Goal: Check status: Check status

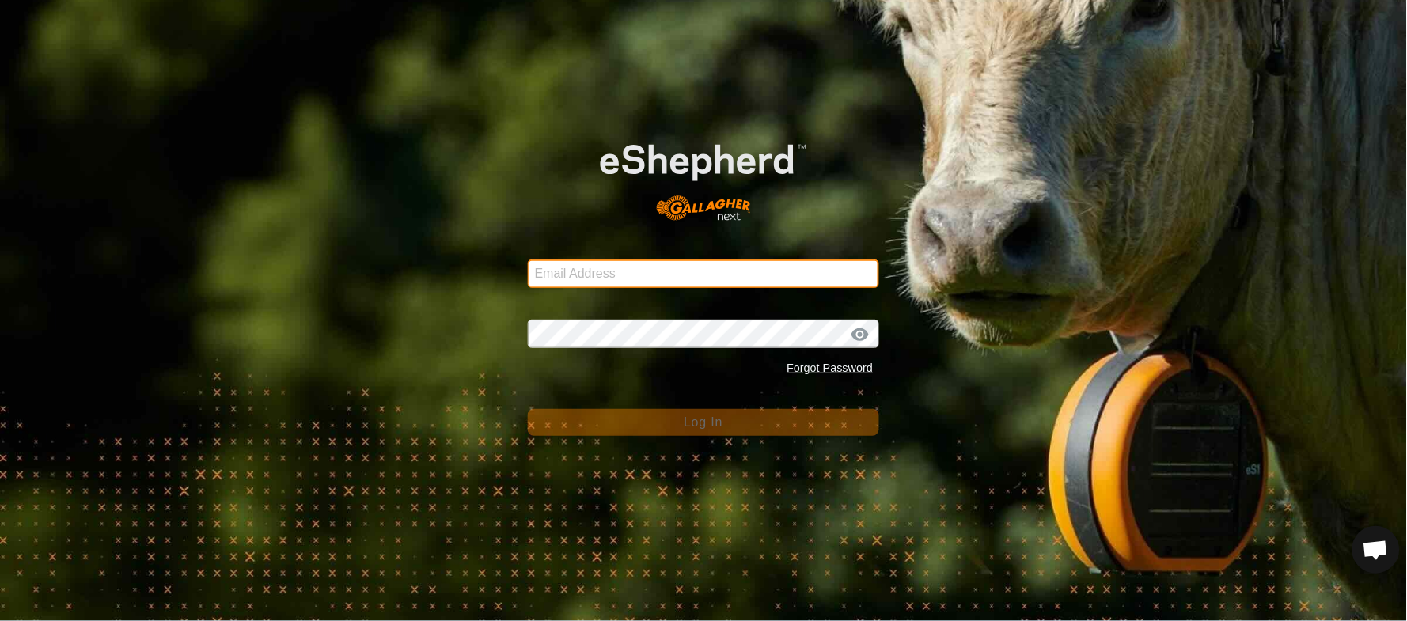
click at [619, 273] on input "Email Address" at bounding box center [704, 274] width 352 height 28
type input "[EMAIL_ADDRESS][PERSON_NAME][DOMAIN_NAME]"
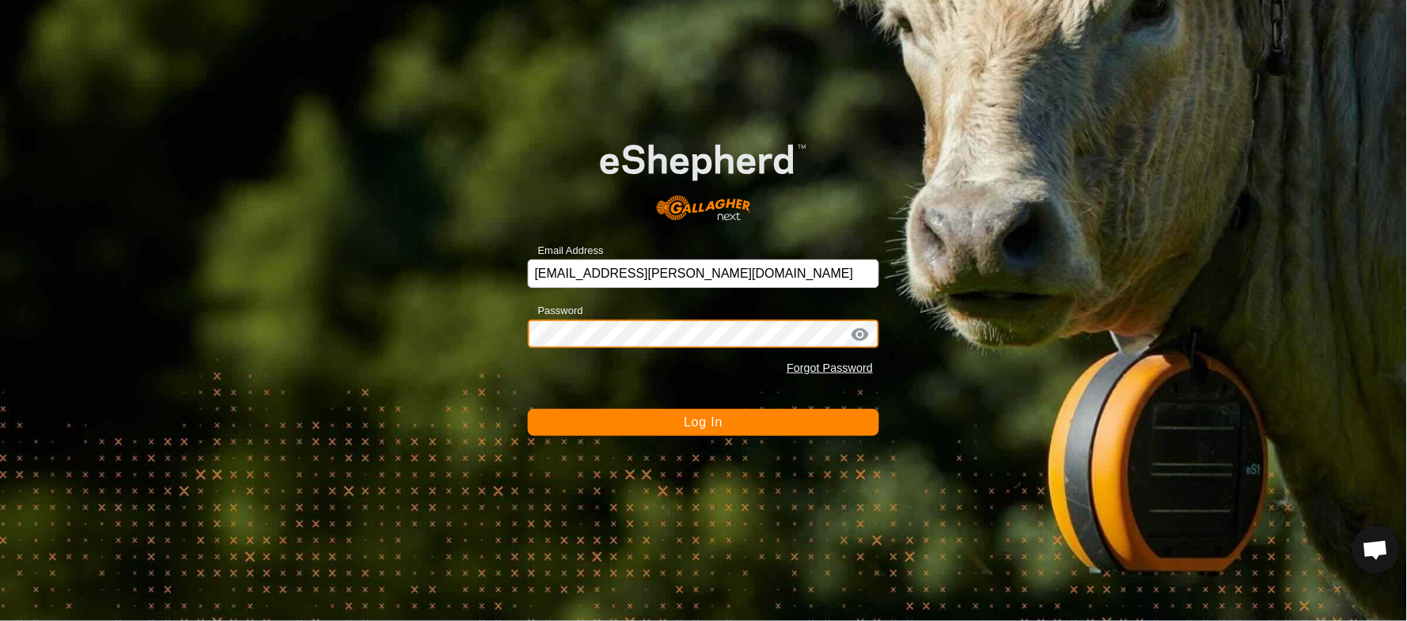
click at [528, 409] on button "Log In" at bounding box center [704, 422] width 352 height 27
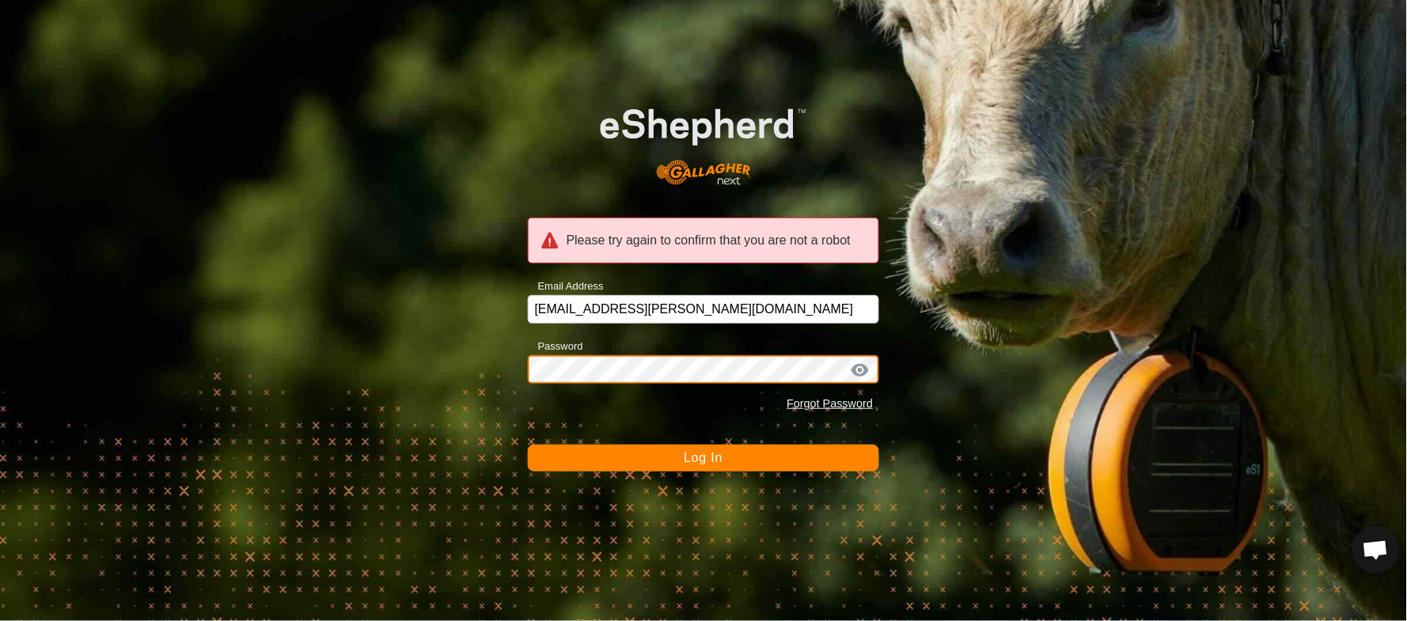
click at [398, 370] on div "Please try again to confirm that you are not a robot Email Address [EMAIL_ADDRE…" at bounding box center [703, 310] width 1407 height 621
click at [528, 445] on button "Log In" at bounding box center [704, 458] width 352 height 27
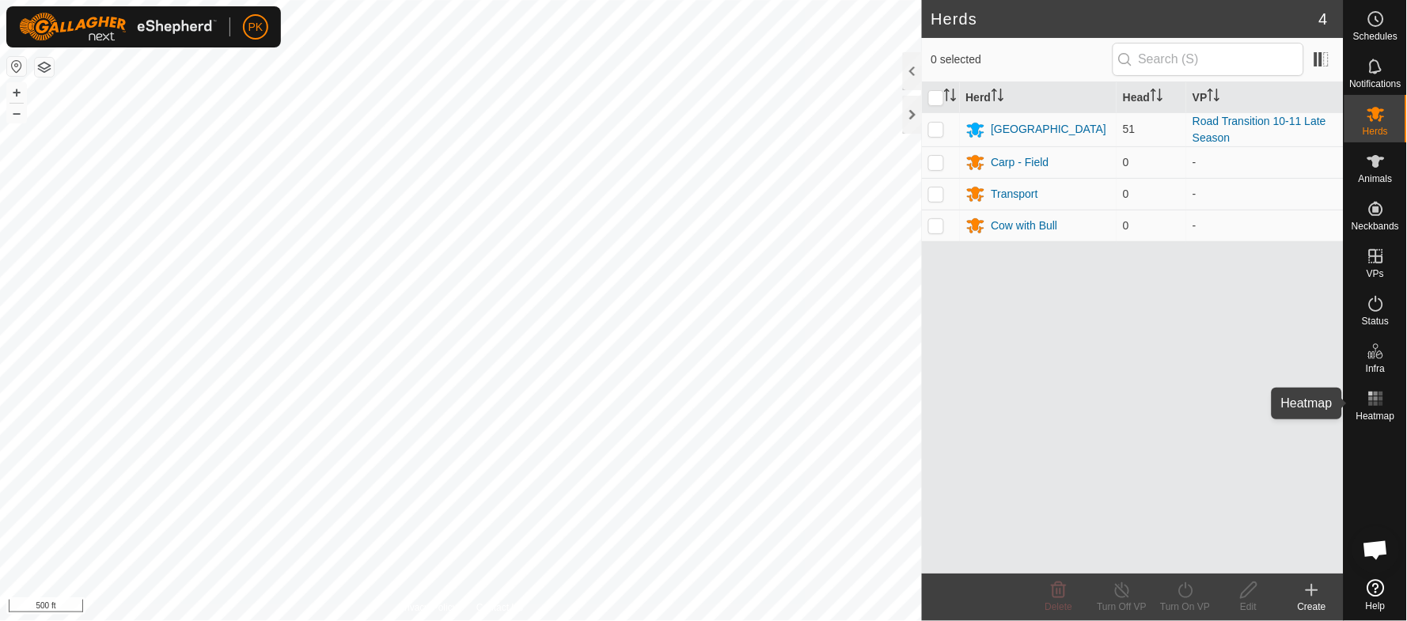
click at [1379, 407] on icon at bounding box center [1376, 398] width 19 height 19
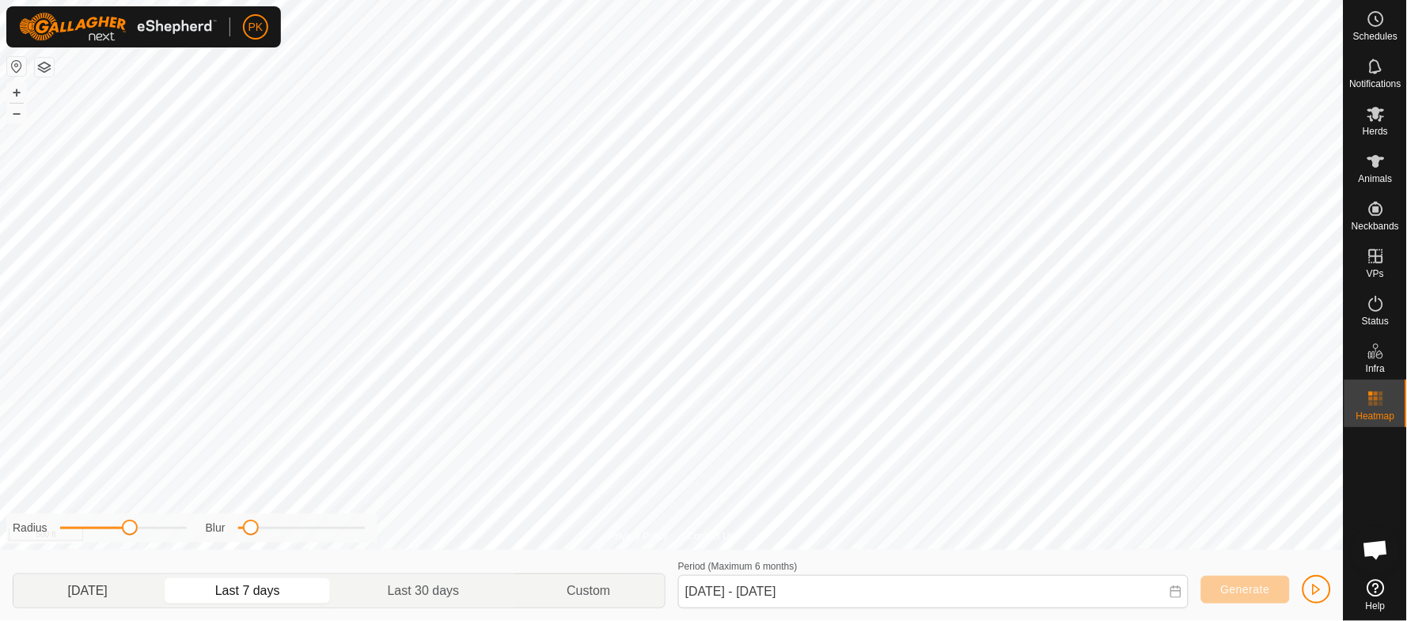
click at [103, 598] on p-togglebutton "[DATE]" at bounding box center [87, 591] width 148 height 33
type input "[DATE] - [DATE]"
click at [11, 87] on button "+" at bounding box center [16, 92] width 19 height 19
click at [17, 92] on button "+" at bounding box center [16, 92] width 19 height 19
